Goal: Find specific fact: Find specific fact

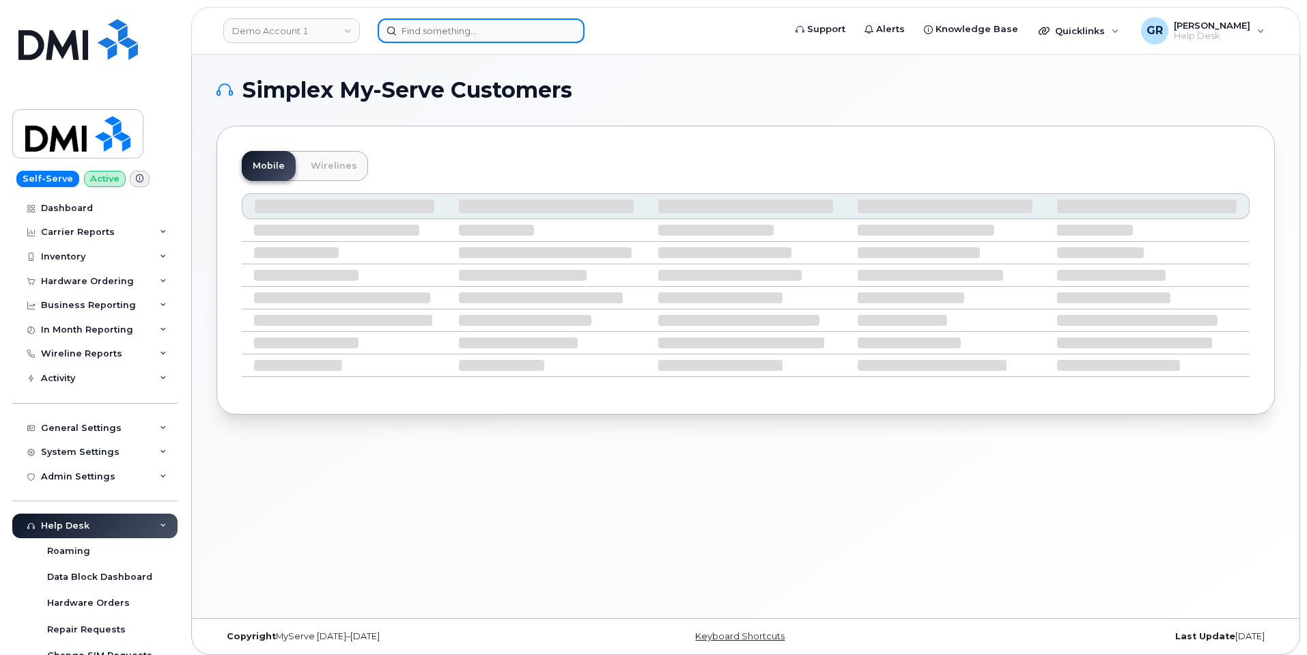
click at [428, 23] on input at bounding box center [481, 30] width 207 height 25
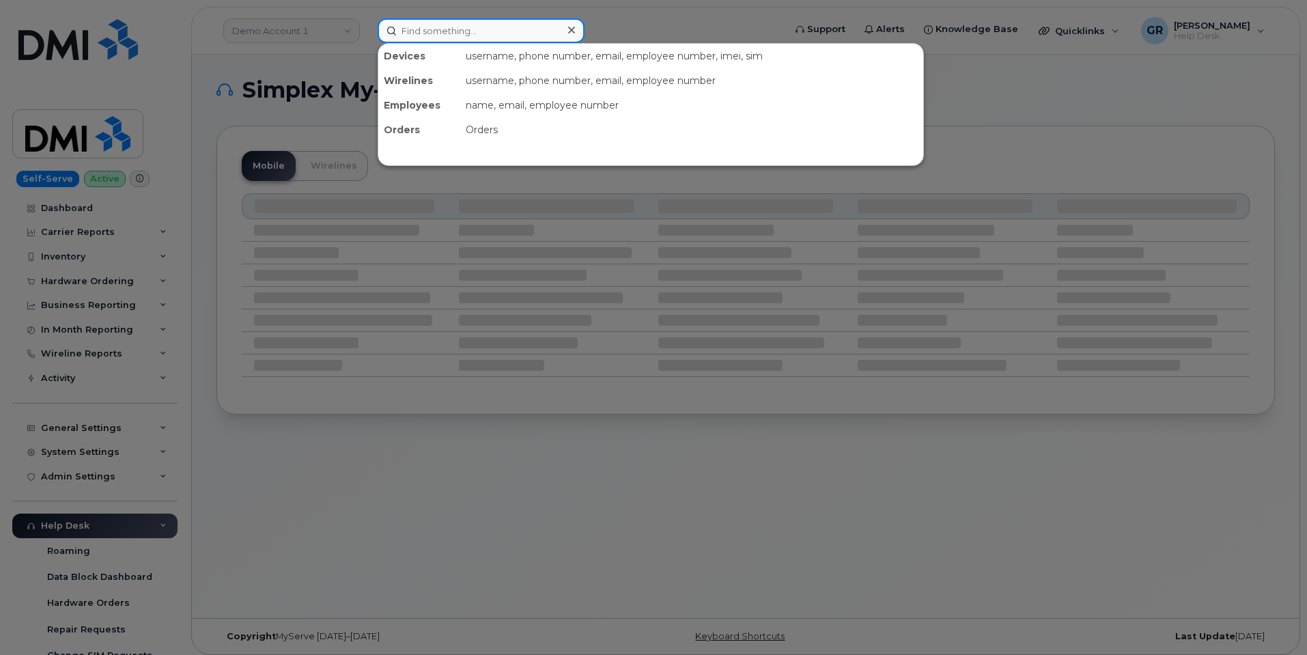
paste input "2513956876"
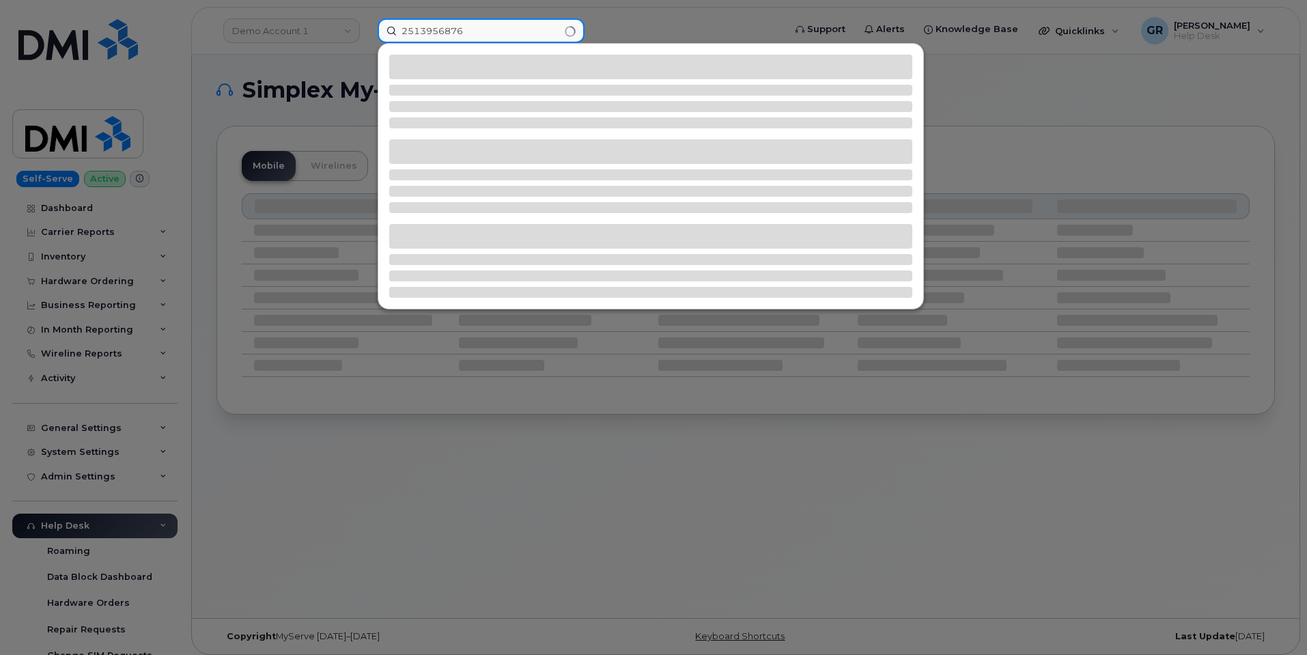
type input "2513956876"
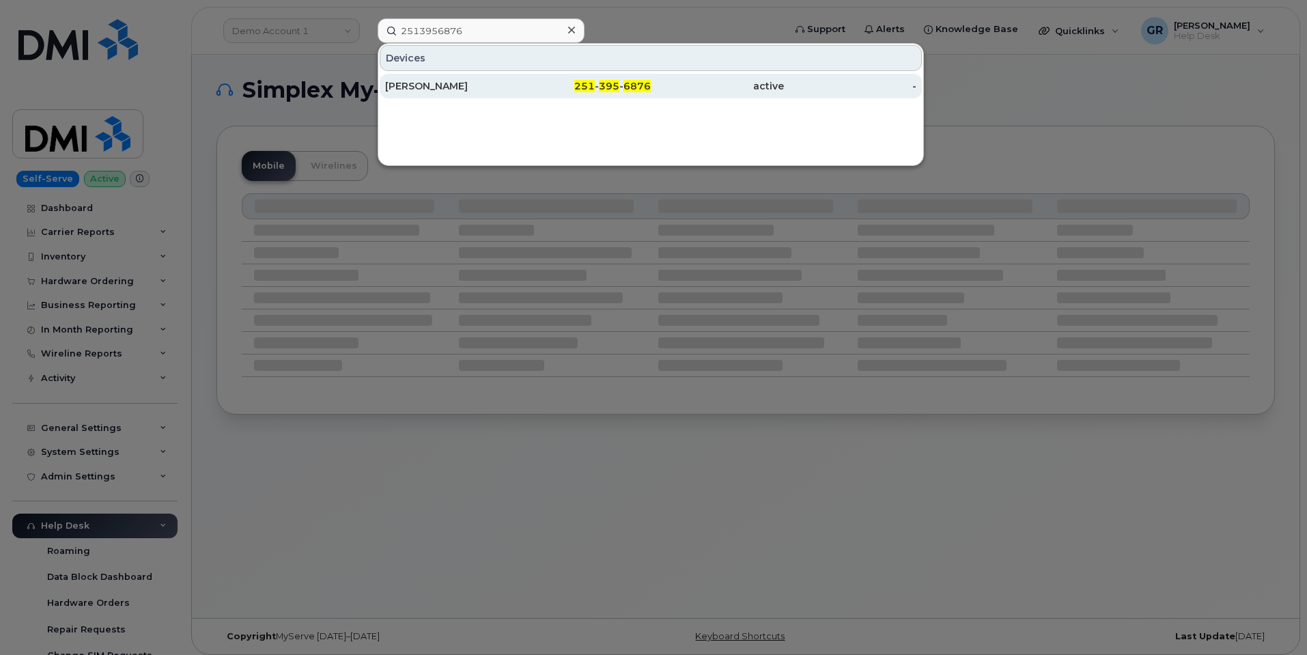
click at [559, 85] on div "251 - 395 - 6876" at bounding box center [584, 86] width 133 height 14
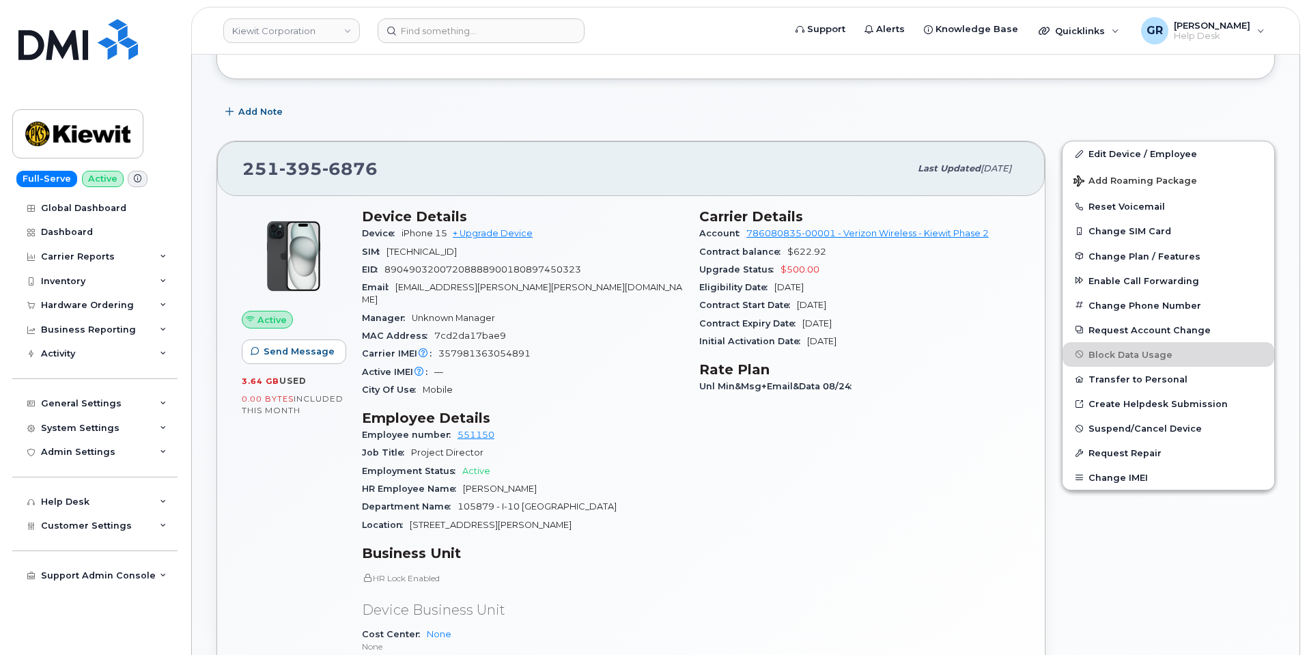
scroll to position [205, 0]
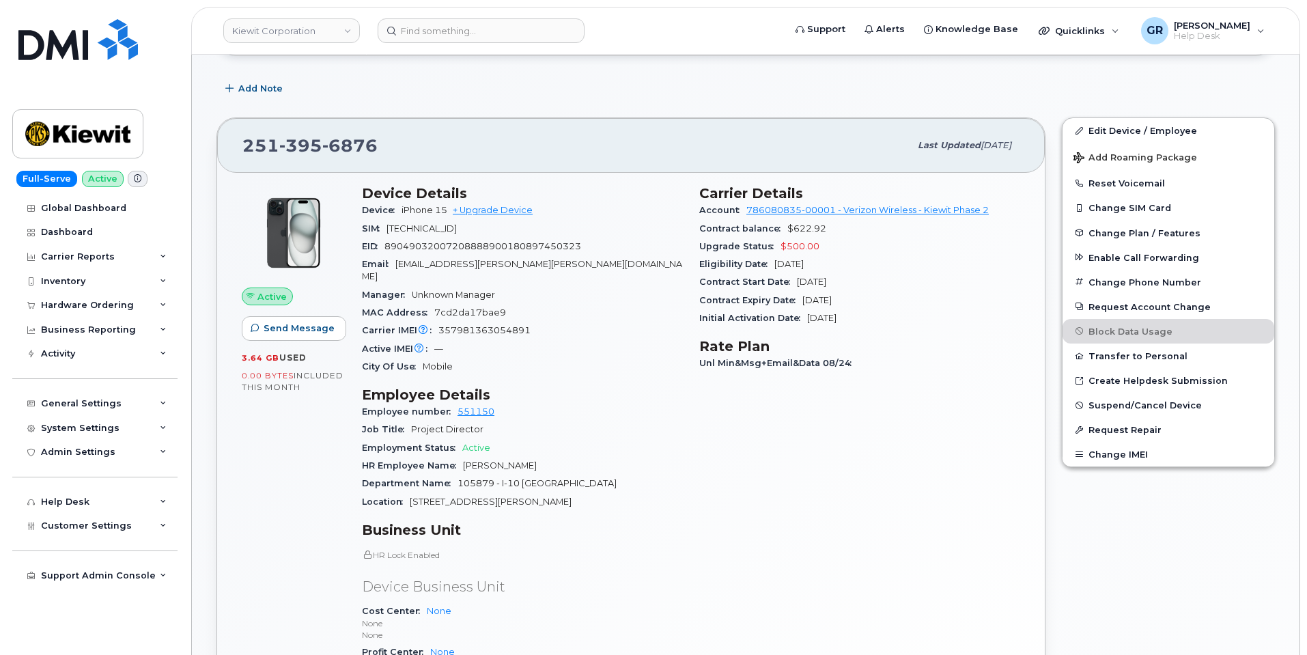
click at [442, 340] on div "Active IMEI Active IMEI is refreshed daily with a delay of up to 48 hours follo…" at bounding box center [522, 349] width 321 height 18
click at [438, 327] on div "Carrier IMEI Carrier IMEI is reported during the last billing cycle or change o…" at bounding box center [522, 331] width 321 height 18
drag, startPoint x: 375, startPoint y: 146, endPoint x: 247, endPoint y: 145, distance: 127.7
click at [247, 145] on span "251 395 6876" at bounding box center [309, 145] width 135 height 20
copy span "251 395 6876"
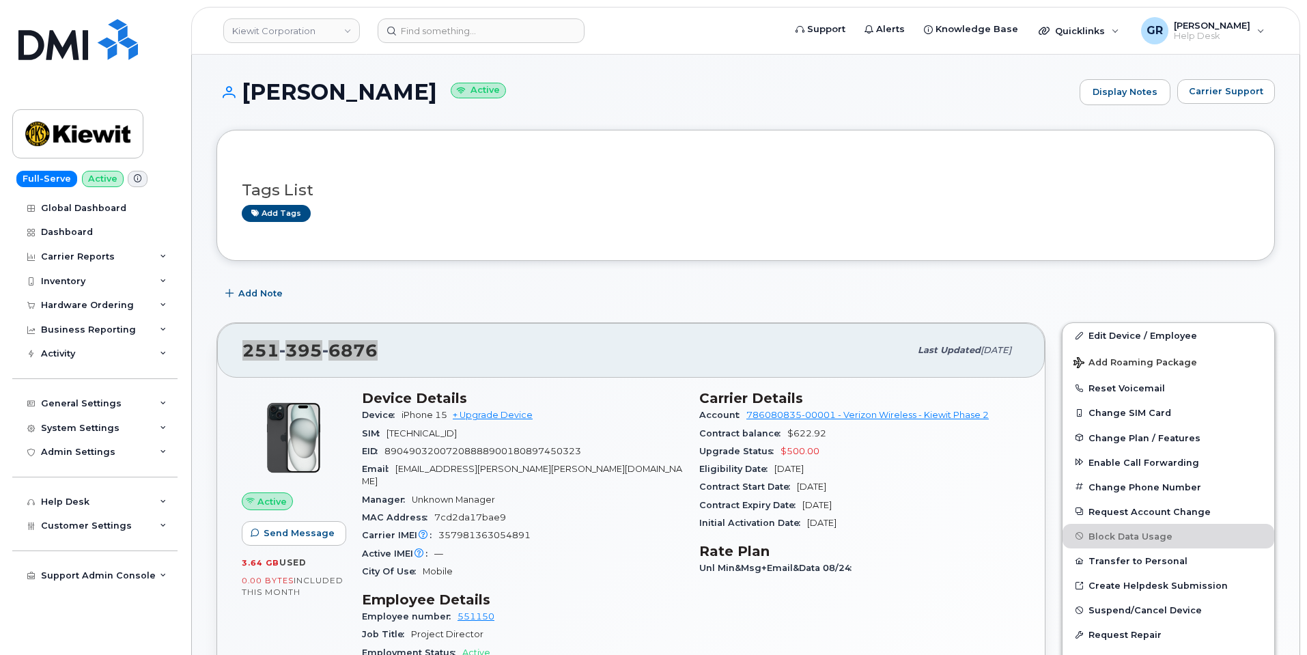
scroll to position [68, 0]
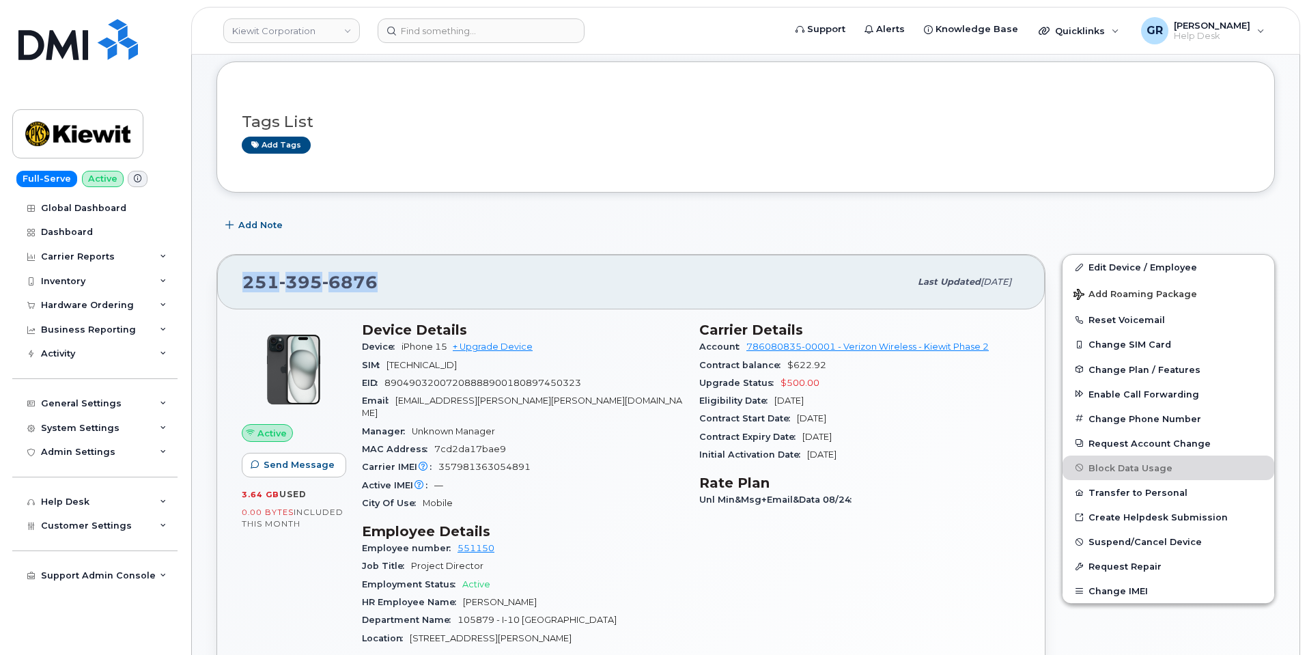
click at [357, 275] on span "6876" at bounding box center [349, 282] width 55 height 20
click at [616, 303] on div "251 395 6876 Last updated Sep 06, 2025" at bounding box center [631, 282] width 828 height 55
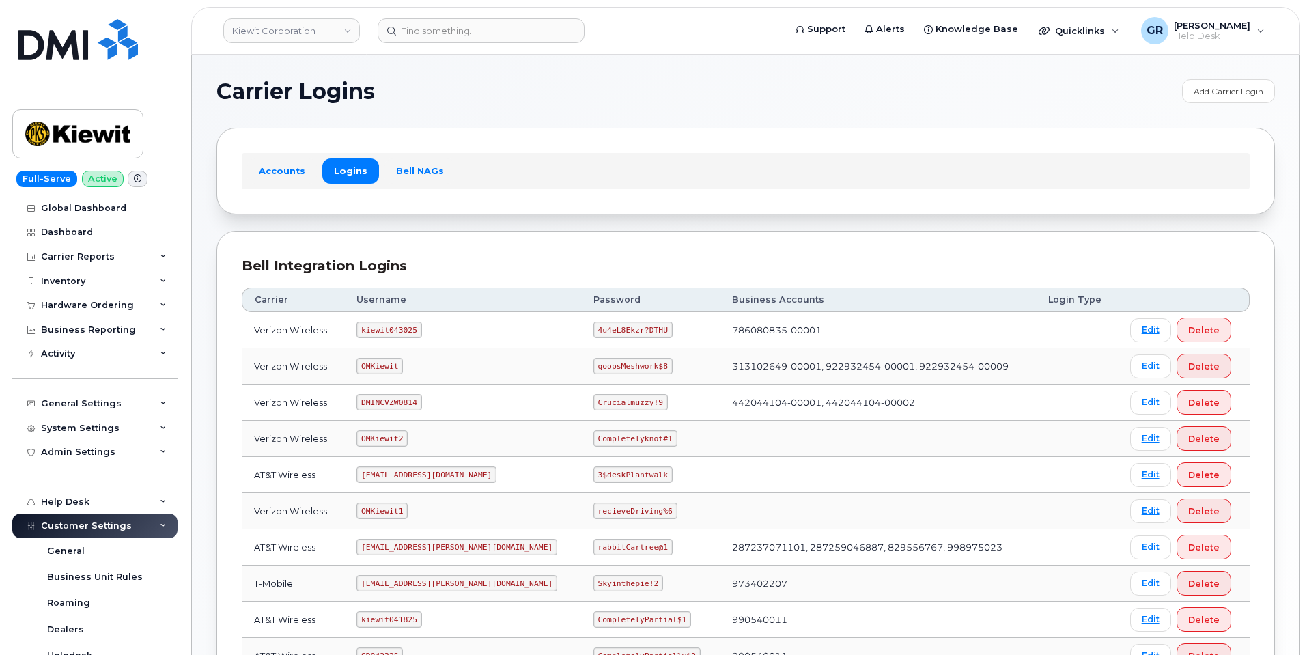
click at [599, 329] on code "4u4eL8Ekzr?DTHU" at bounding box center [633, 330] width 79 height 16
click at [594, 327] on code "4u4eL8Ekzr?DTHU" at bounding box center [633, 330] width 79 height 16
click at [597, 331] on code "4u4eL8Ekzr?DTHU" at bounding box center [633, 330] width 79 height 16
copy code "4u4eL8Ekzr?DTHU"
